Goal: Information Seeking & Learning: Check status

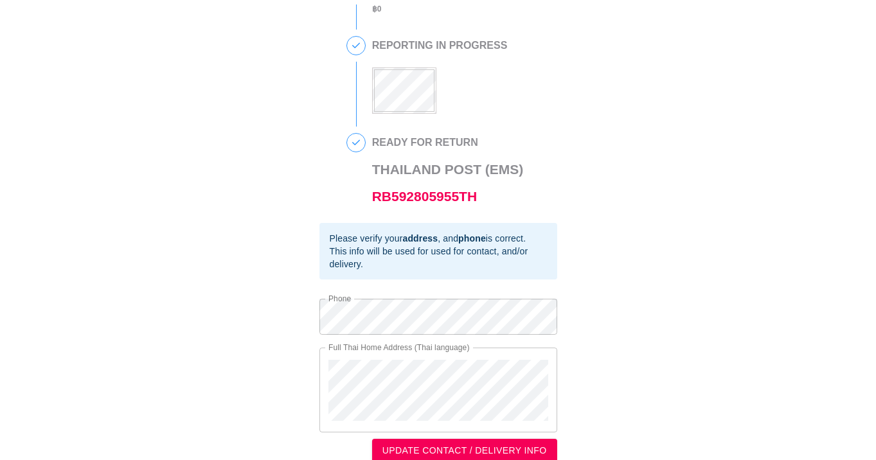
scroll to position [197, 0]
click at [406, 193] on link "RB592805955TH" at bounding box center [424, 195] width 105 height 15
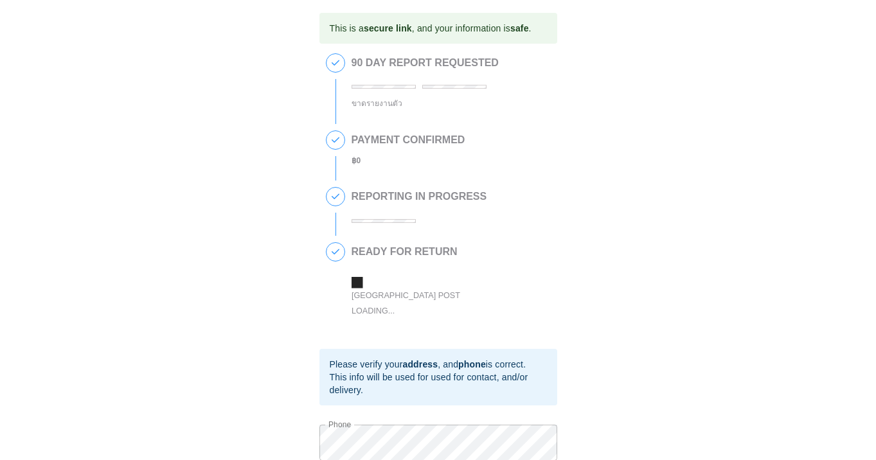
scroll to position [193, 0]
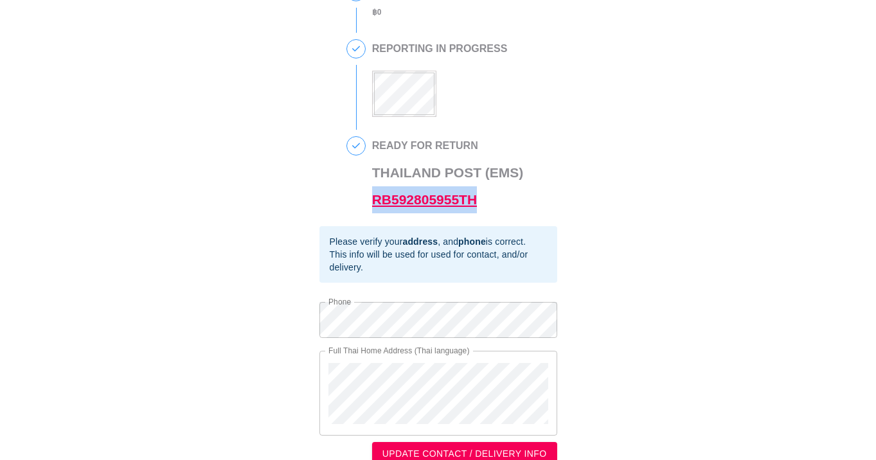
drag, startPoint x: 492, startPoint y: 203, endPoint x: 373, endPoint y: 203, distance: 118.9
click at [373, 203] on h3 "Thailand Post (EMS) RB592805955TH" at bounding box center [448, 186] width 152 height 54
copy link "RB592805955TH"
